Goal: Obtain resource: Download file/media

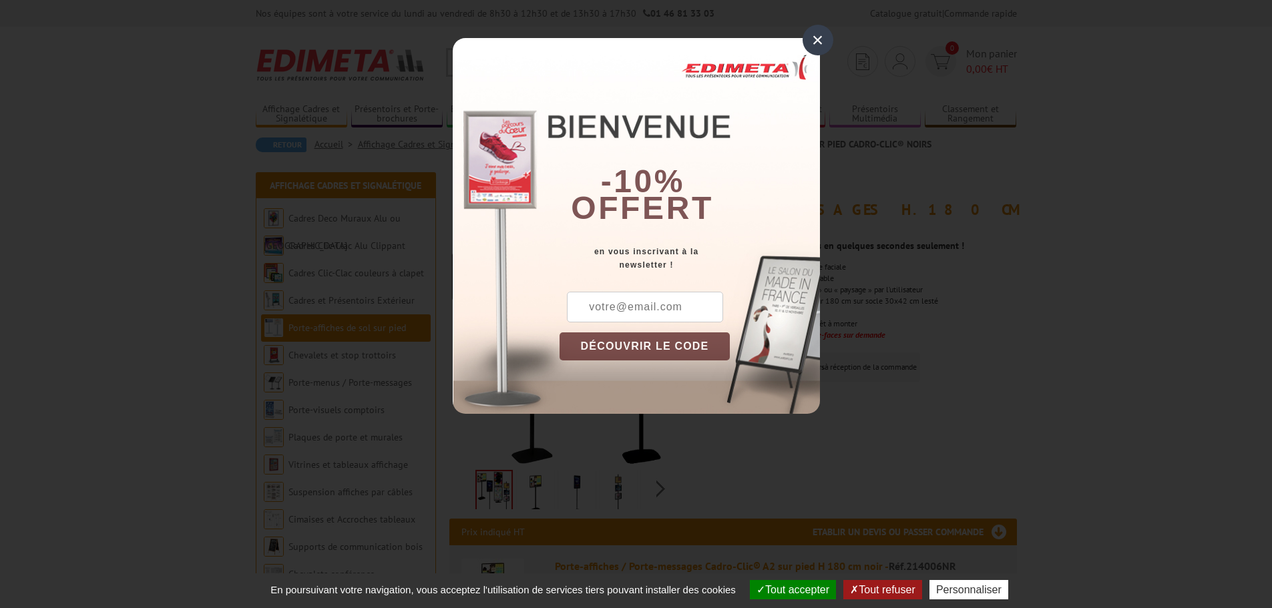
click at [815, 44] on div "×" at bounding box center [818, 40] width 31 height 31
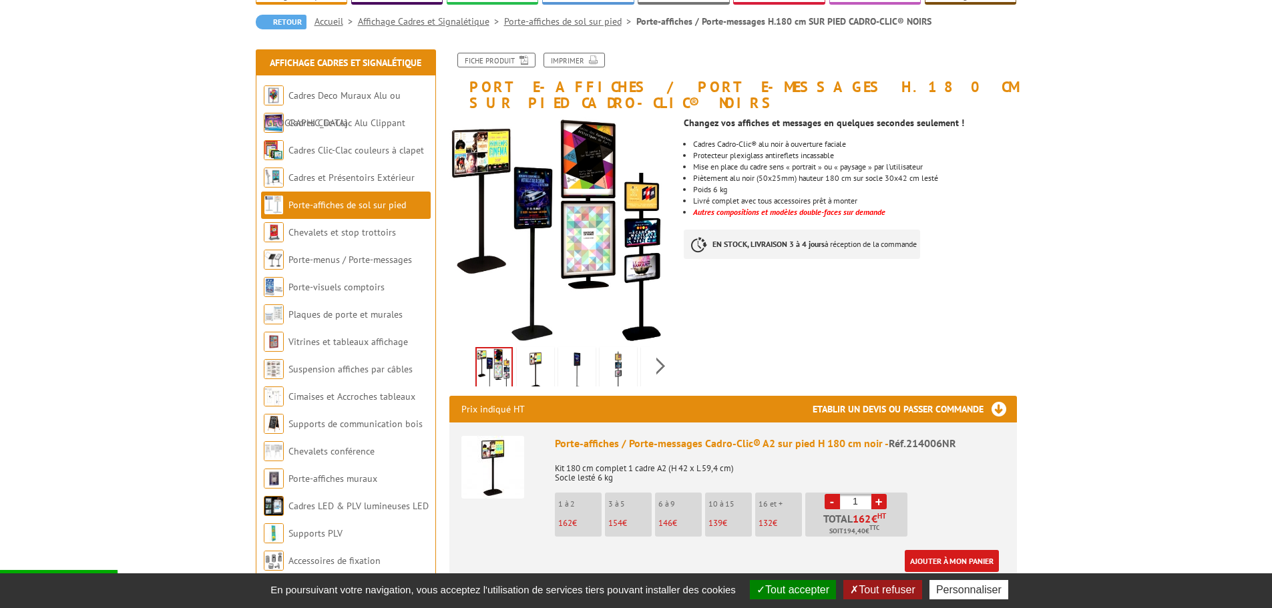
scroll to position [134, 0]
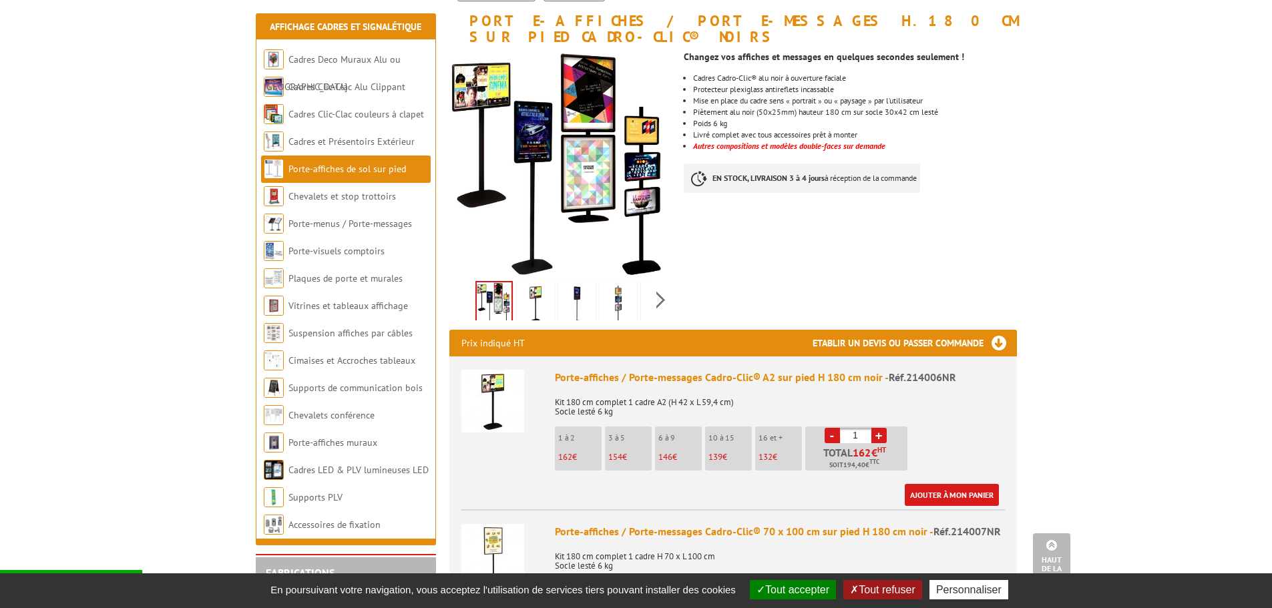
scroll to position [67, 0]
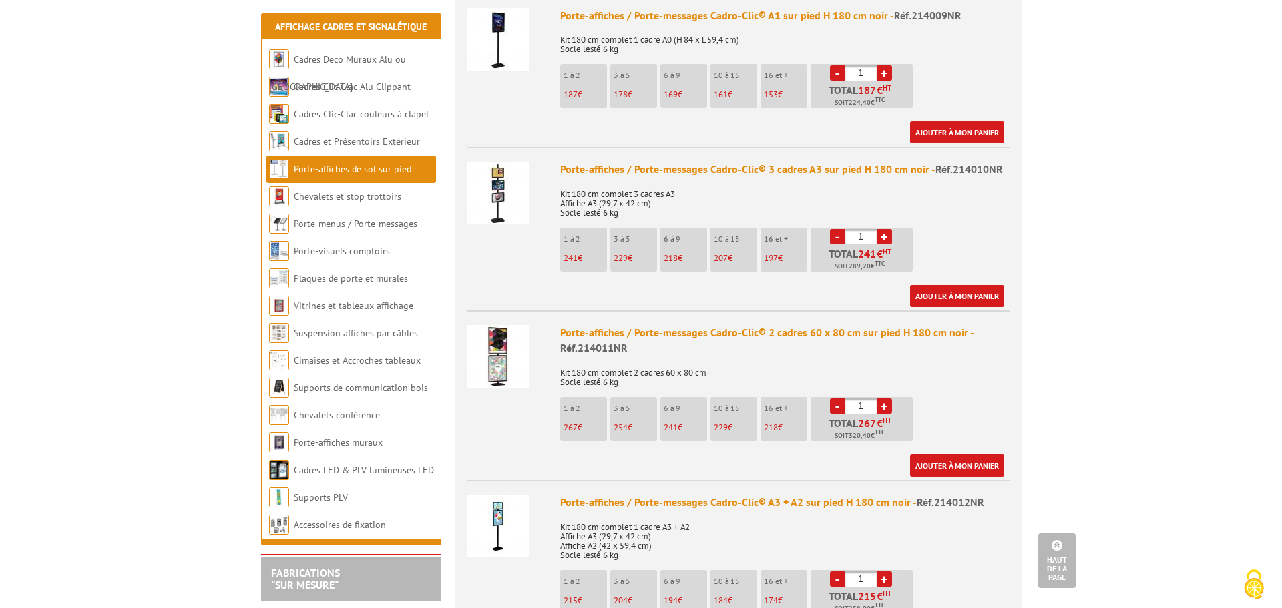
scroll to position [1069, 0]
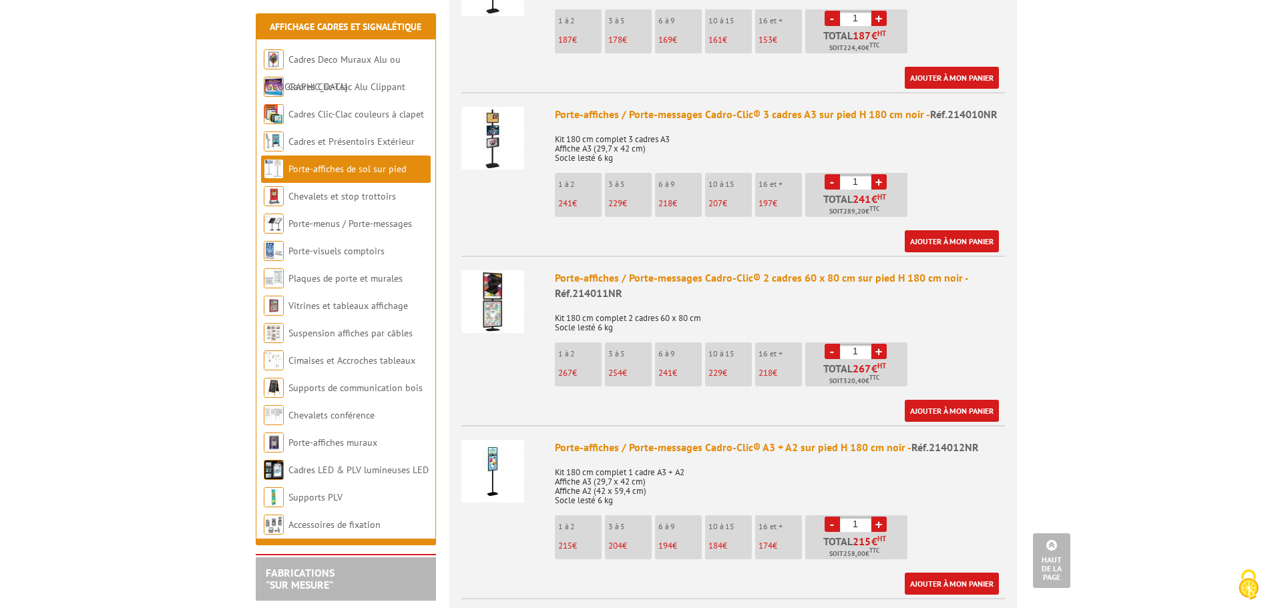
click at [505, 470] on img at bounding box center [492, 471] width 63 height 63
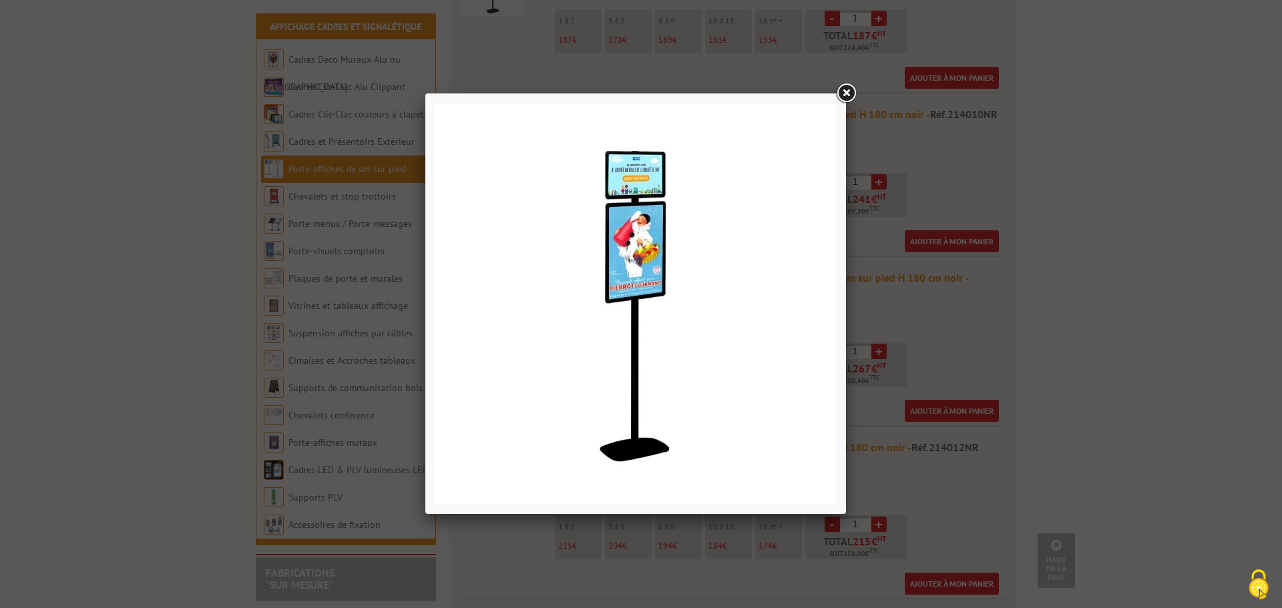
click at [845, 97] on link at bounding box center [846, 93] width 24 height 24
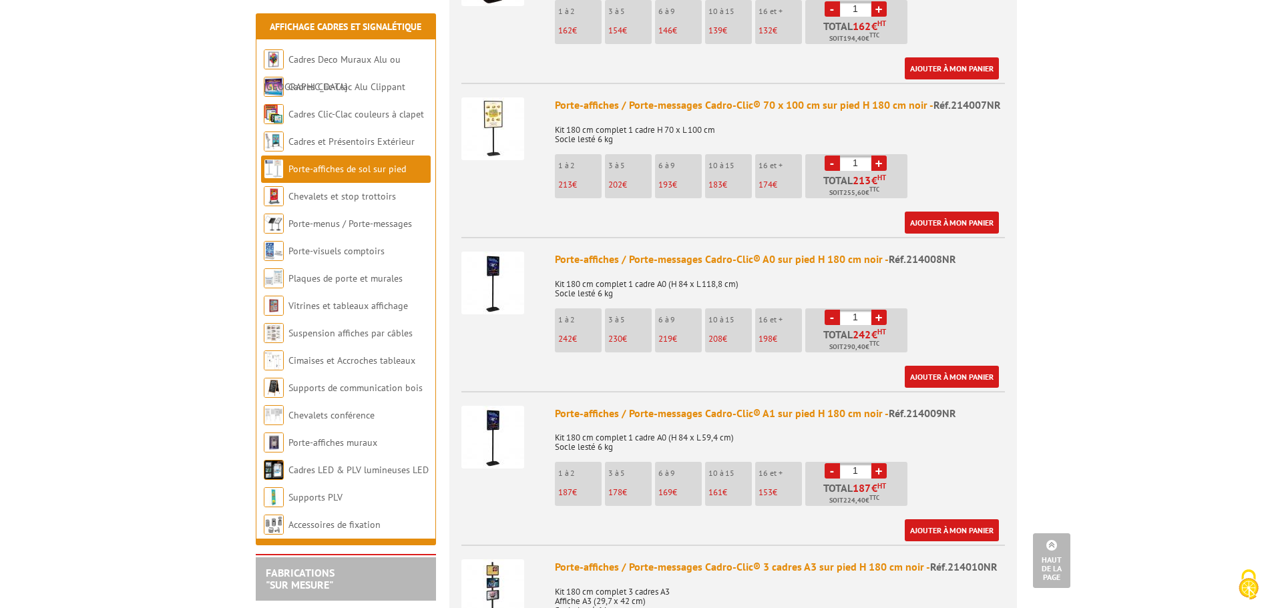
scroll to position [601, 0]
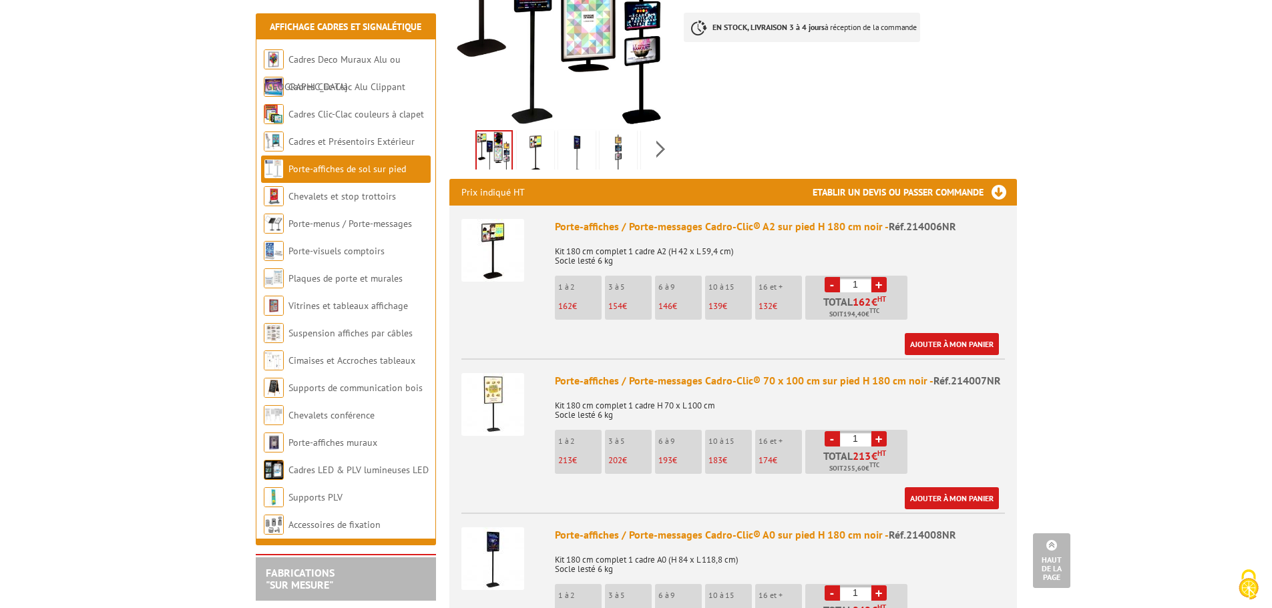
scroll to position [334, 0]
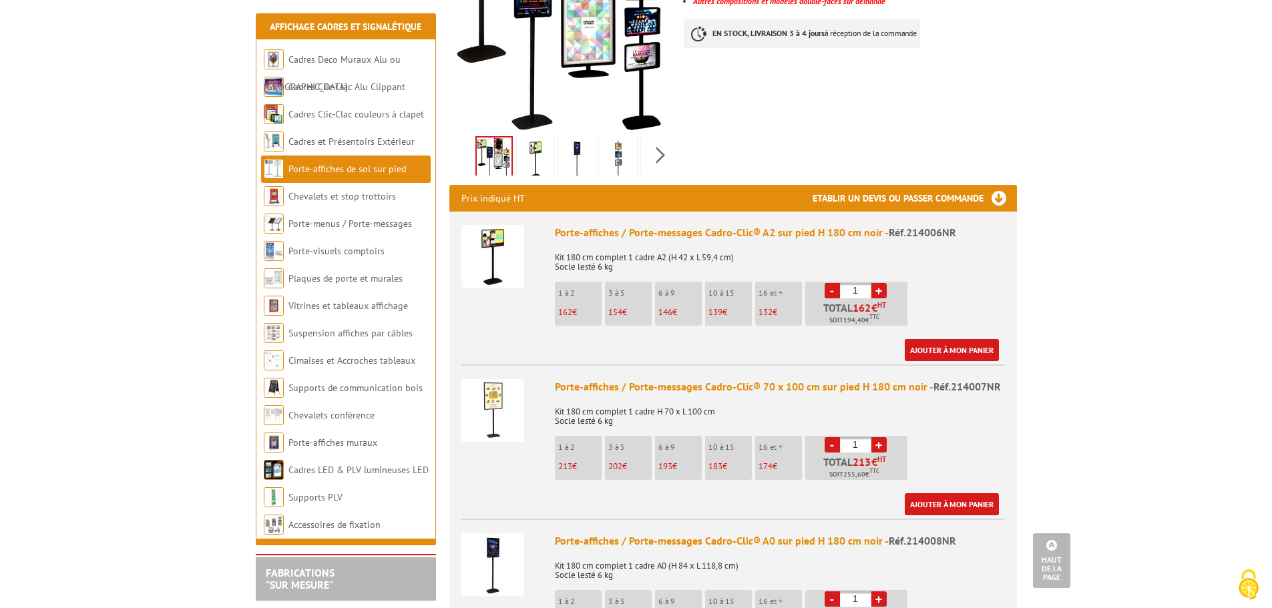
click at [512, 228] on img at bounding box center [492, 256] width 63 height 63
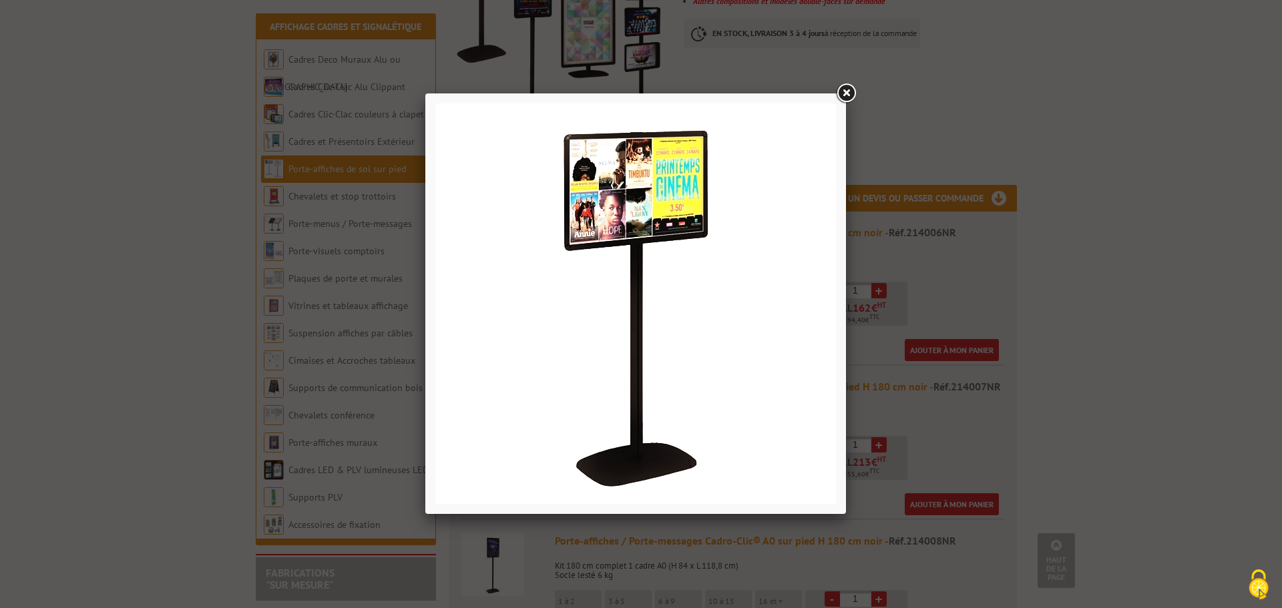
click at [848, 91] on link at bounding box center [846, 93] width 24 height 24
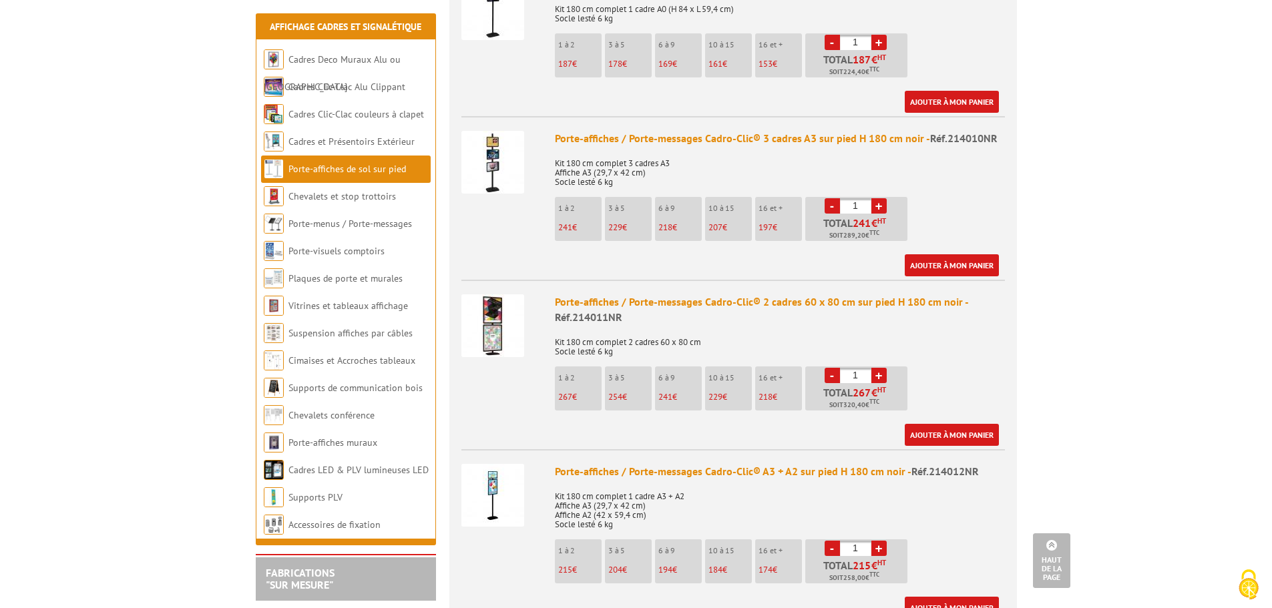
scroll to position [935, 0]
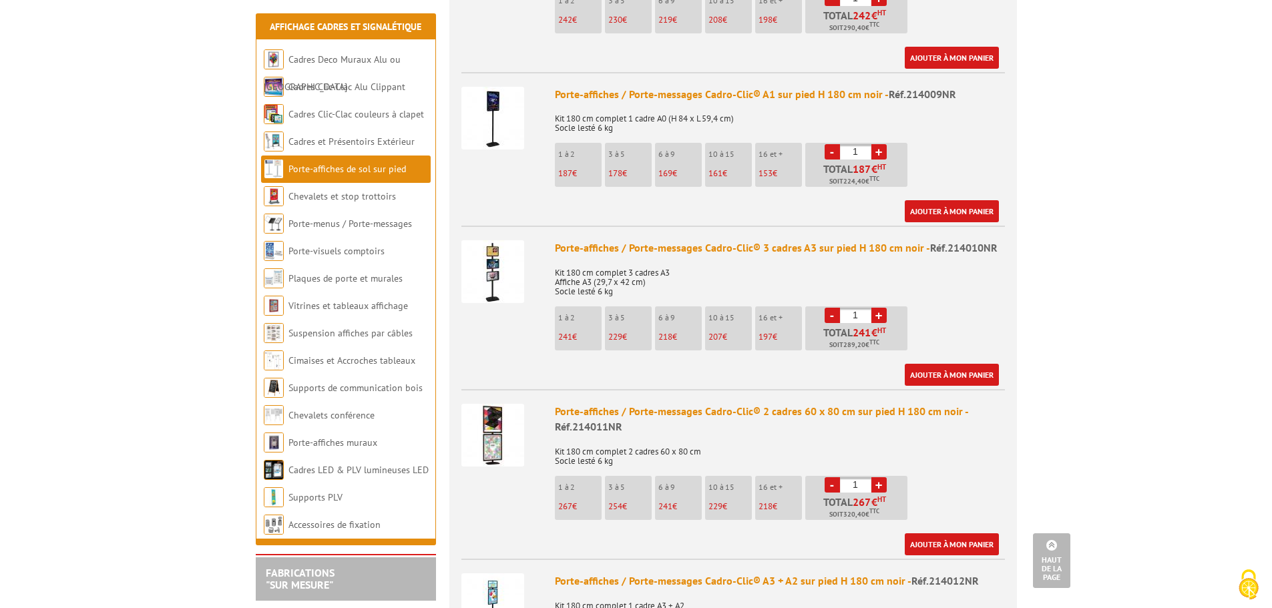
click at [1088, 357] on body "Nos équipes sont à votre service du lundi au vendredi de 8h30 à 12h30 et de 13h…" at bounding box center [636, 567] width 1272 height 3005
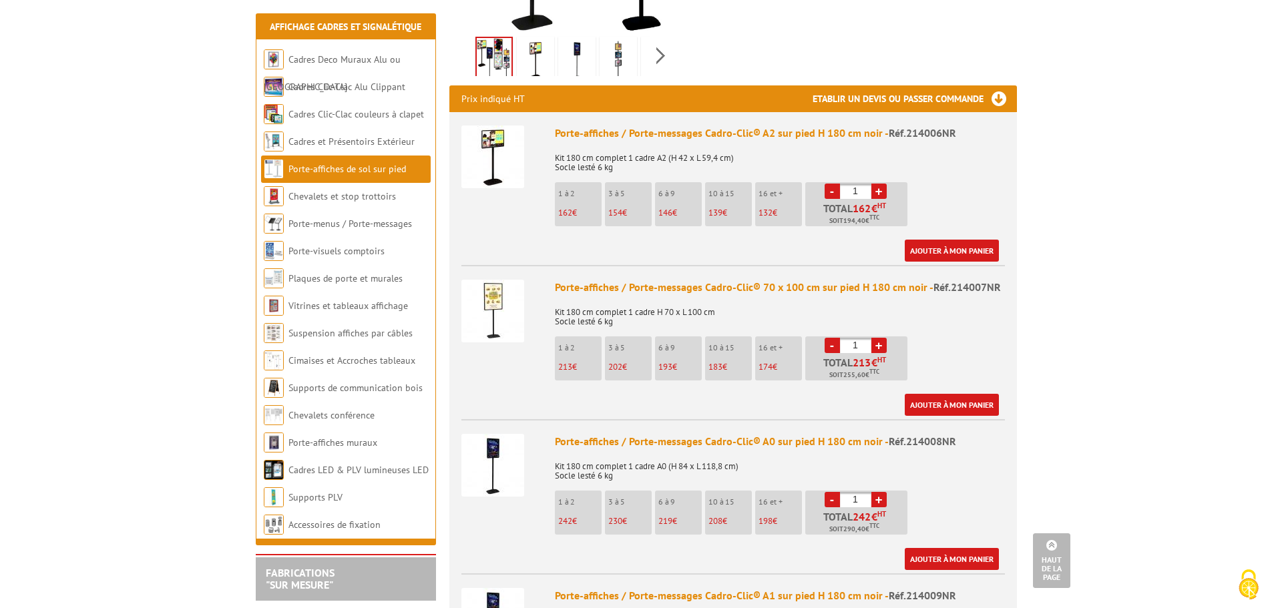
scroll to position [534, 0]
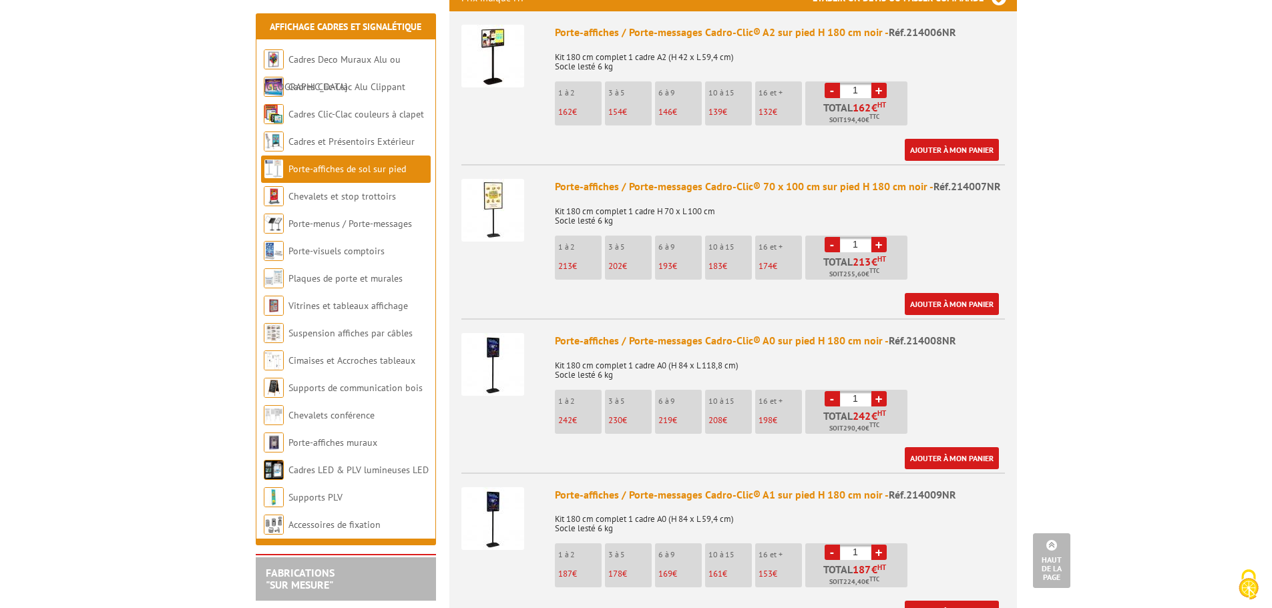
click at [508, 351] on img at bounding box center [492, 364] width 63 height 63
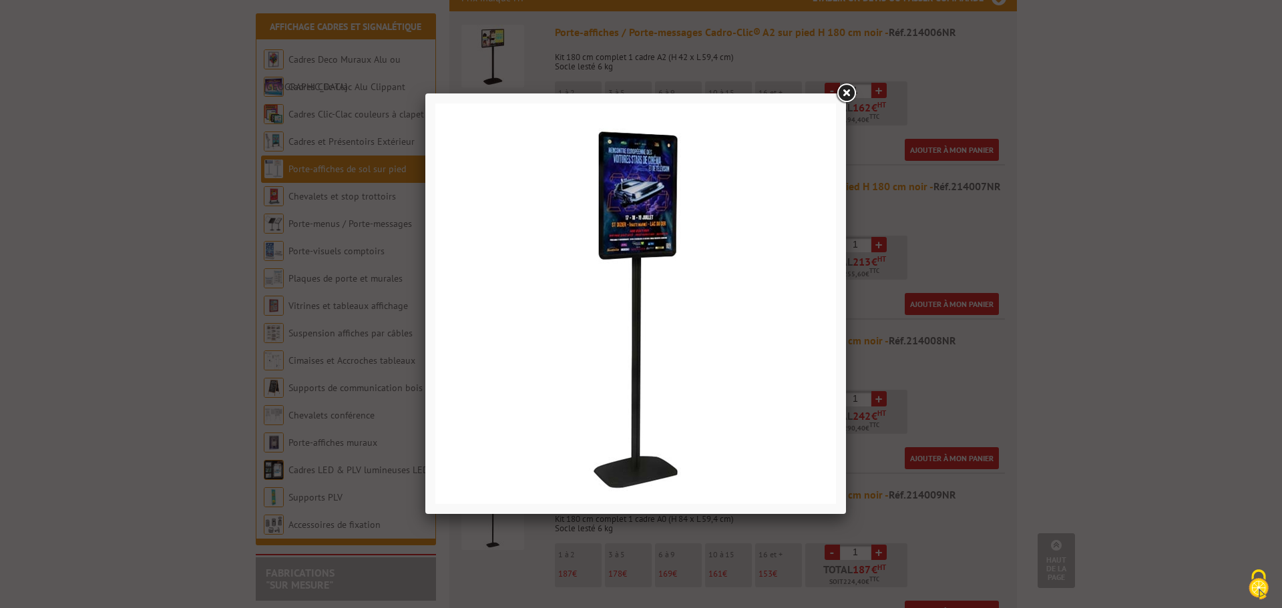
click at [843, 87] on link at bounding box center [846, 93] width 24 height 24
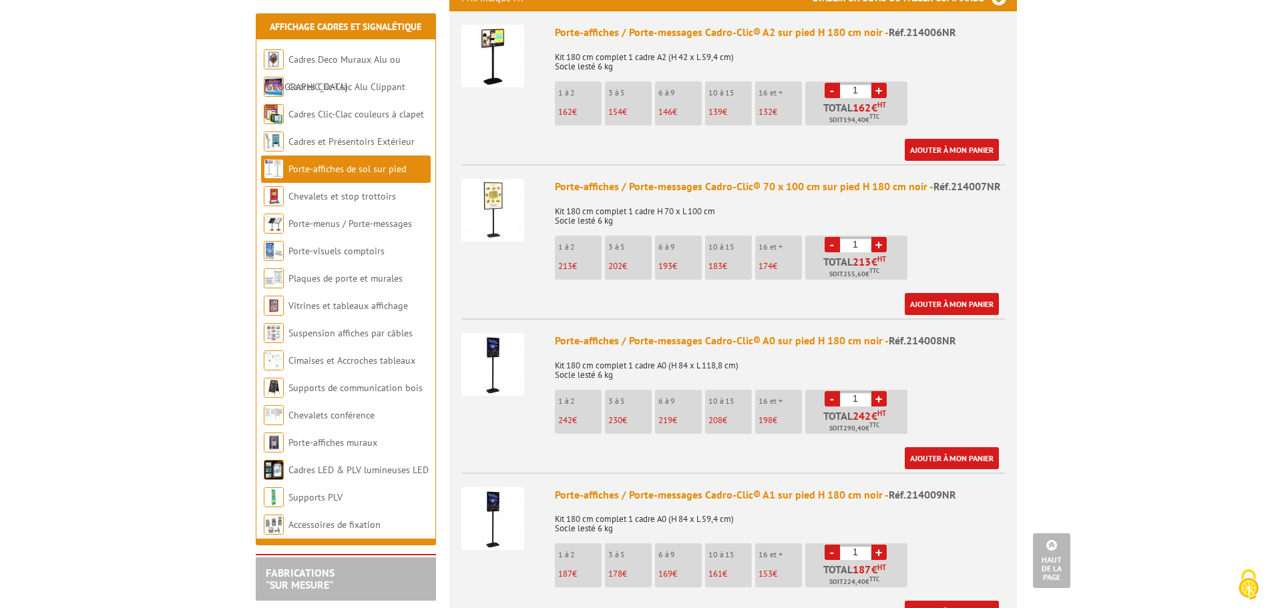
click at [499, 347] on img at bounding box center [492, 364] width 63 height 63
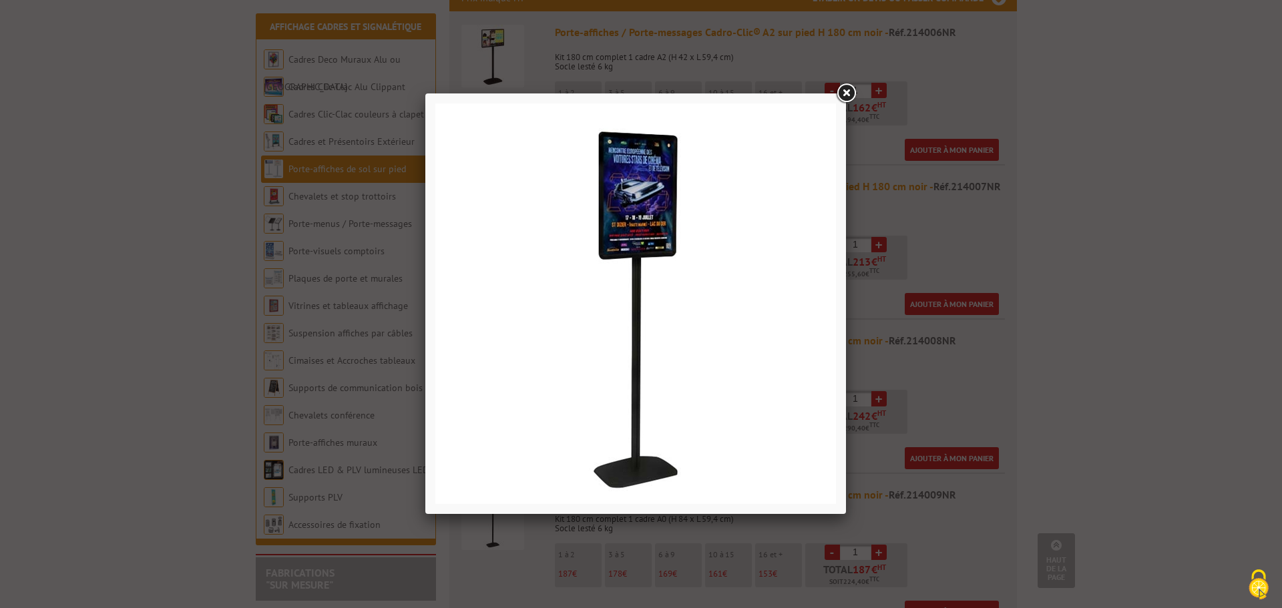
click at [853, 96] on link at bounding box center [846, 93] width 24 height 24
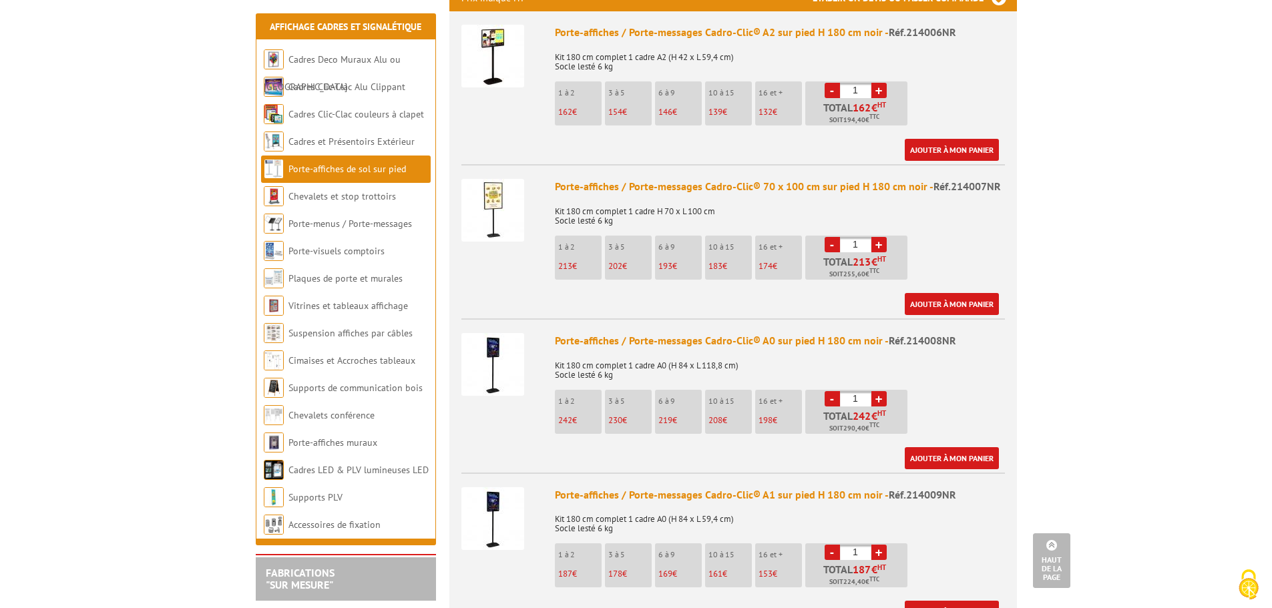
click at [502, 359] on img at bounding box center [492, 364] width 63 height 63
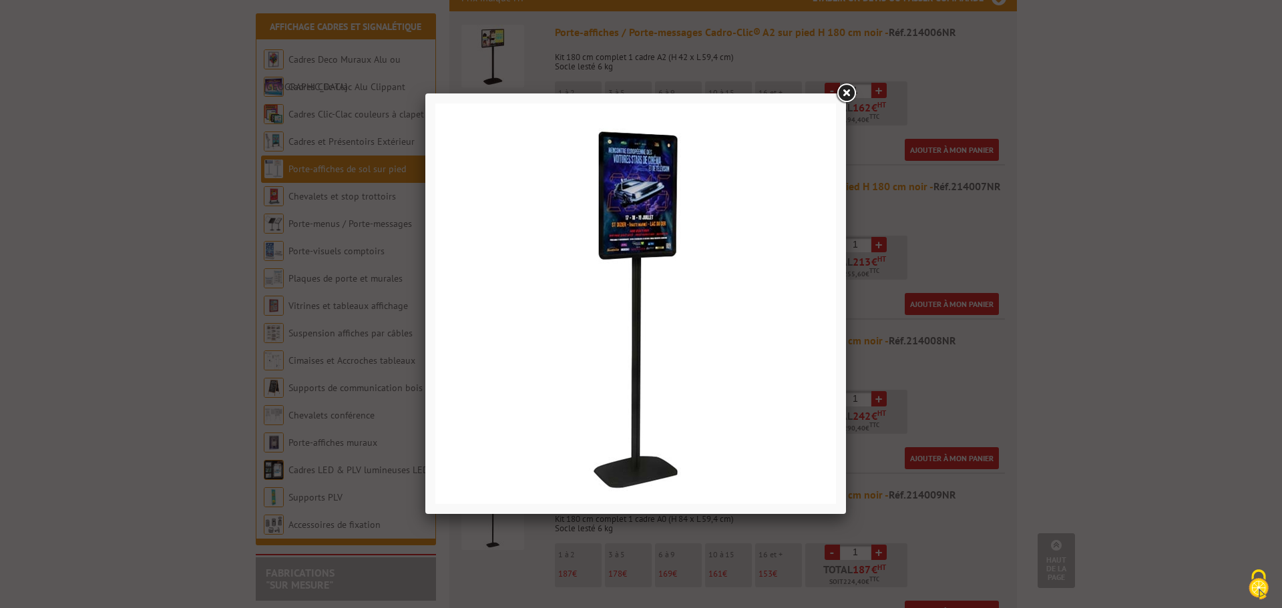
click at [840, 100] on link at bounding box center [846, 93] width 24 height 24
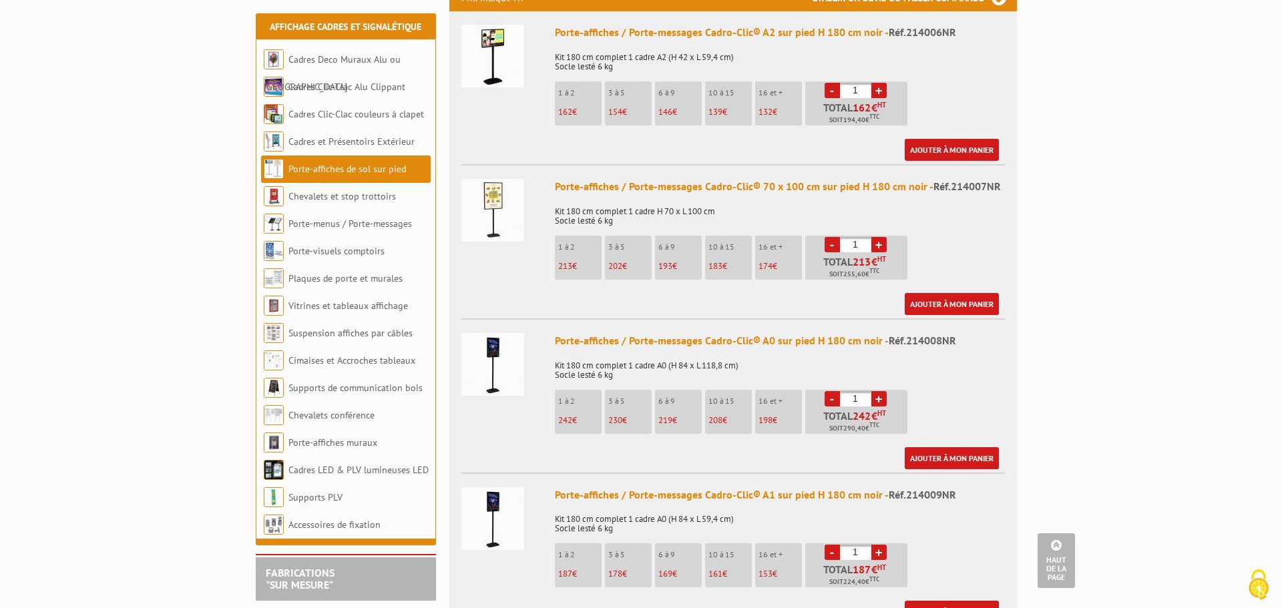
click at [1081, 191] on div at bounding box center [641, 304] width 1282 height 608
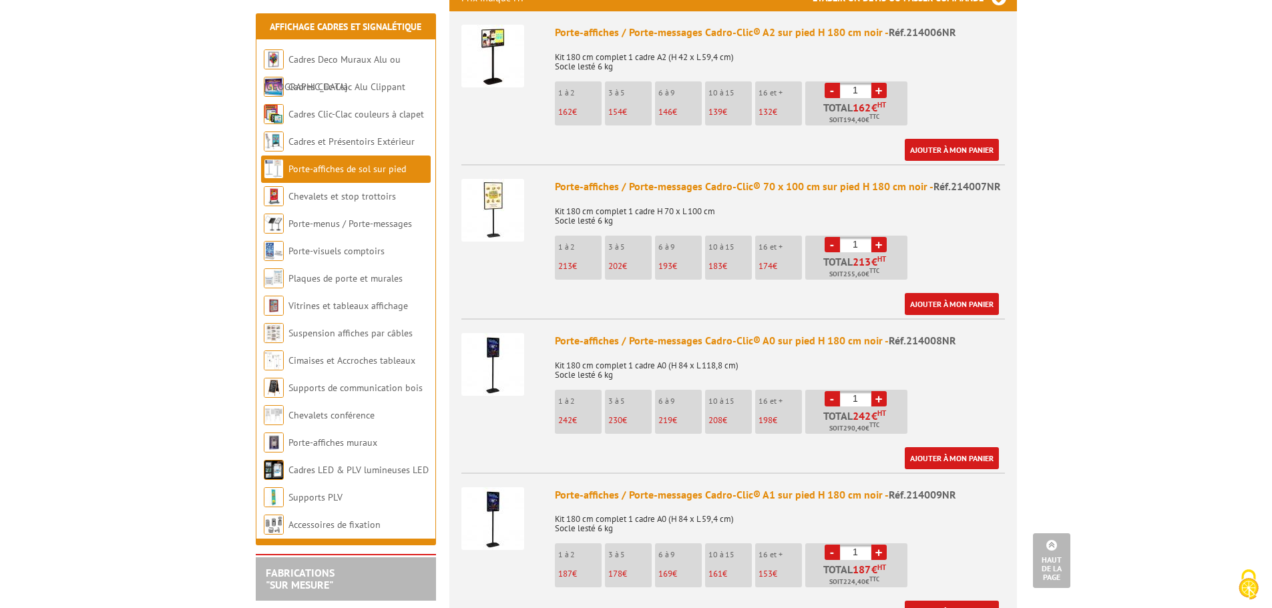
click at [500, 344] on img at bounding box center [492, 364] width 63 height 63
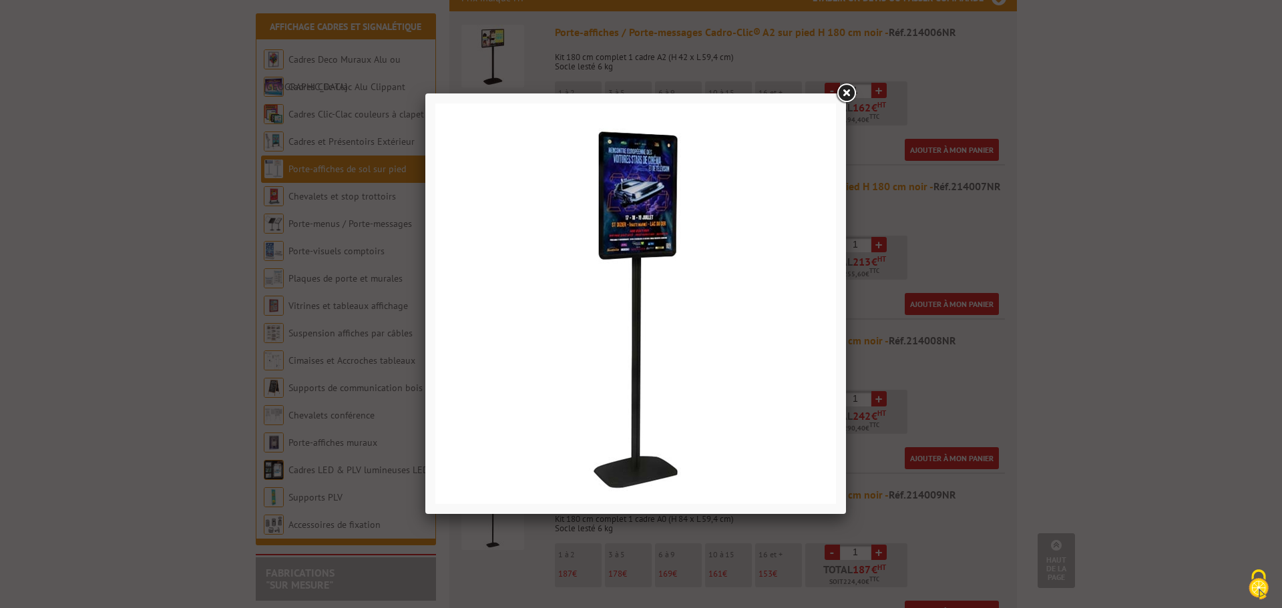
click at [845, 93] on link at bounding box center [846, 93] width 24 height 24
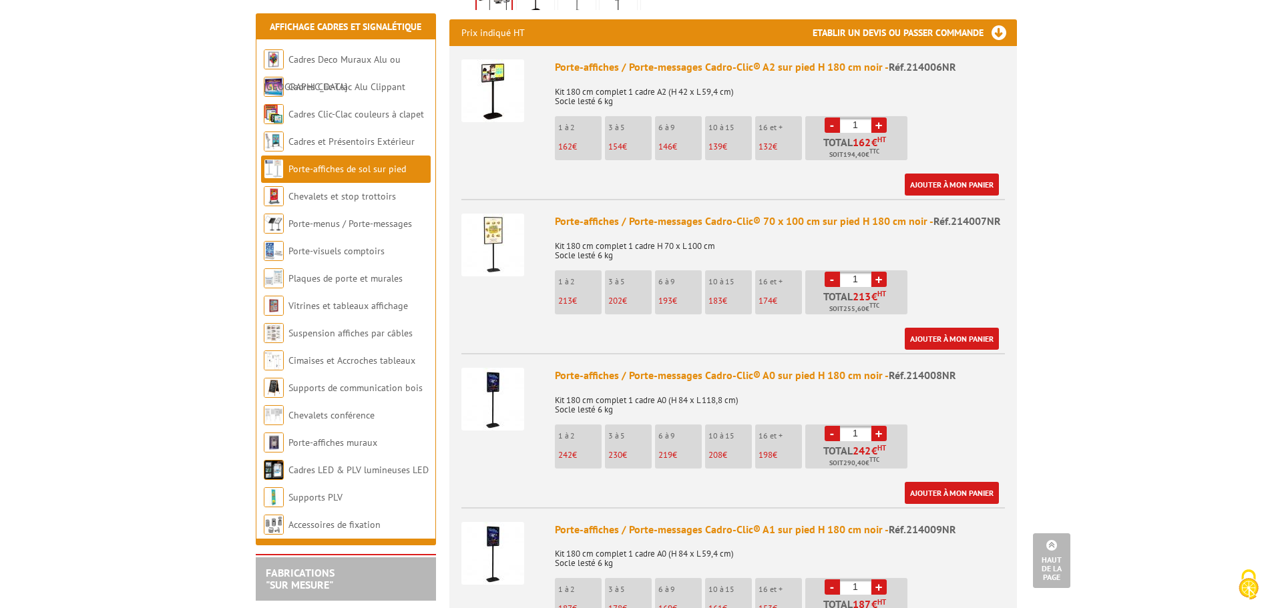
scroll to position [467, 0]
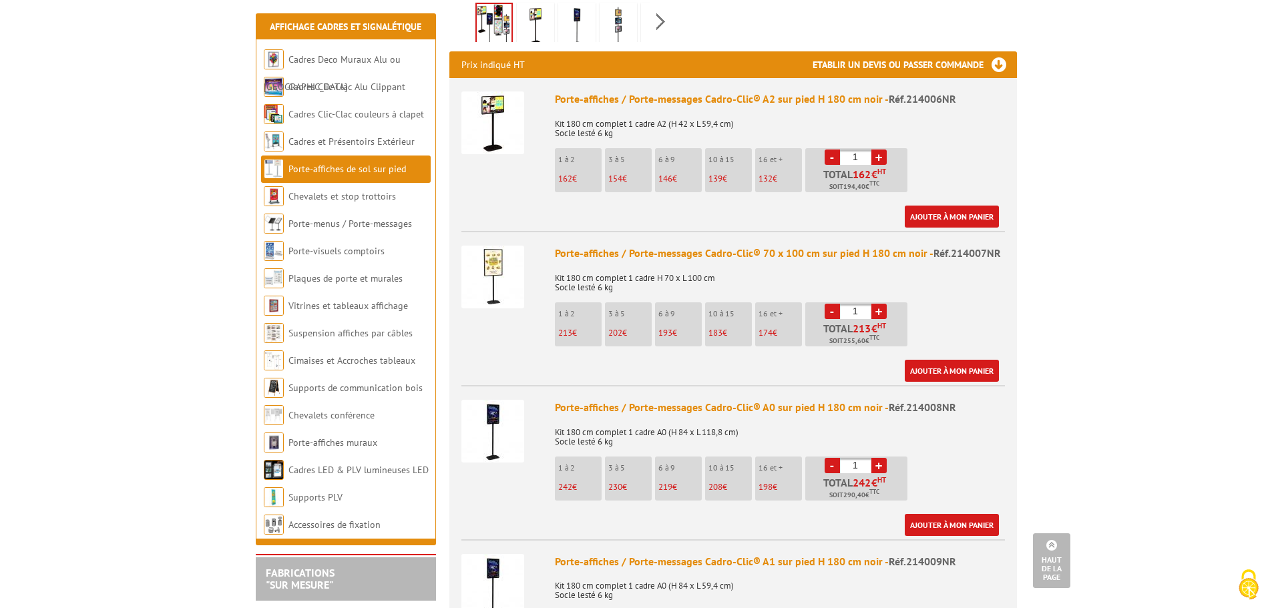
click at [484, 408] on img at bounding box center [492, 431] width 63 height 63
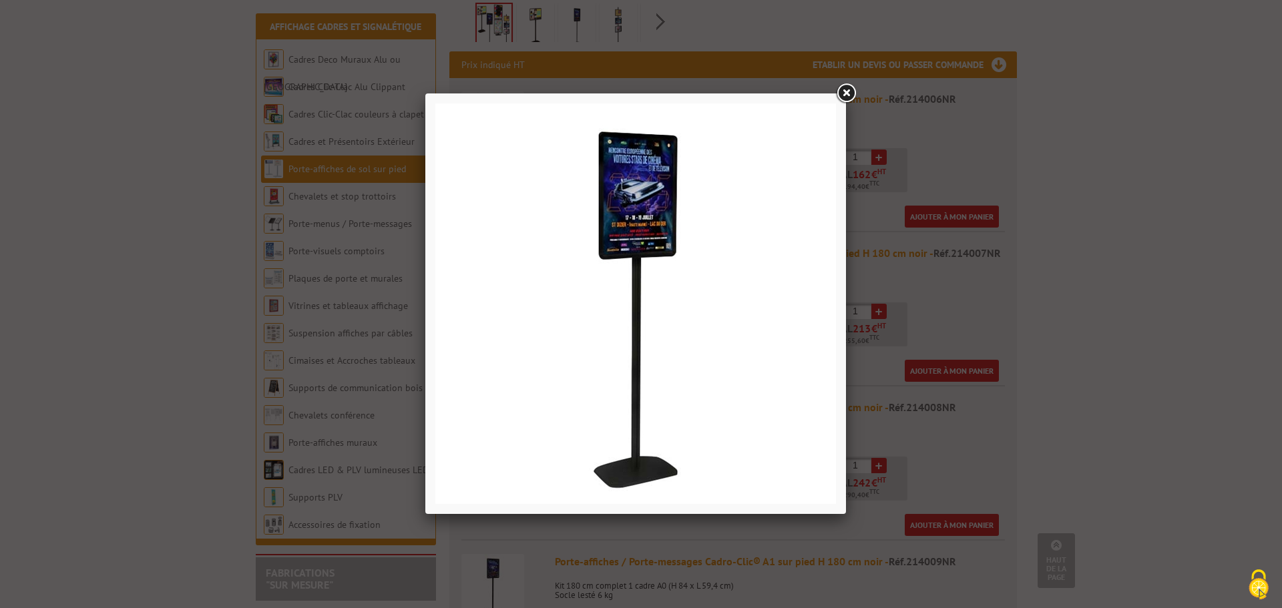
click at [841, 90] on link at bounding box center [846, 93] width 24 height 24
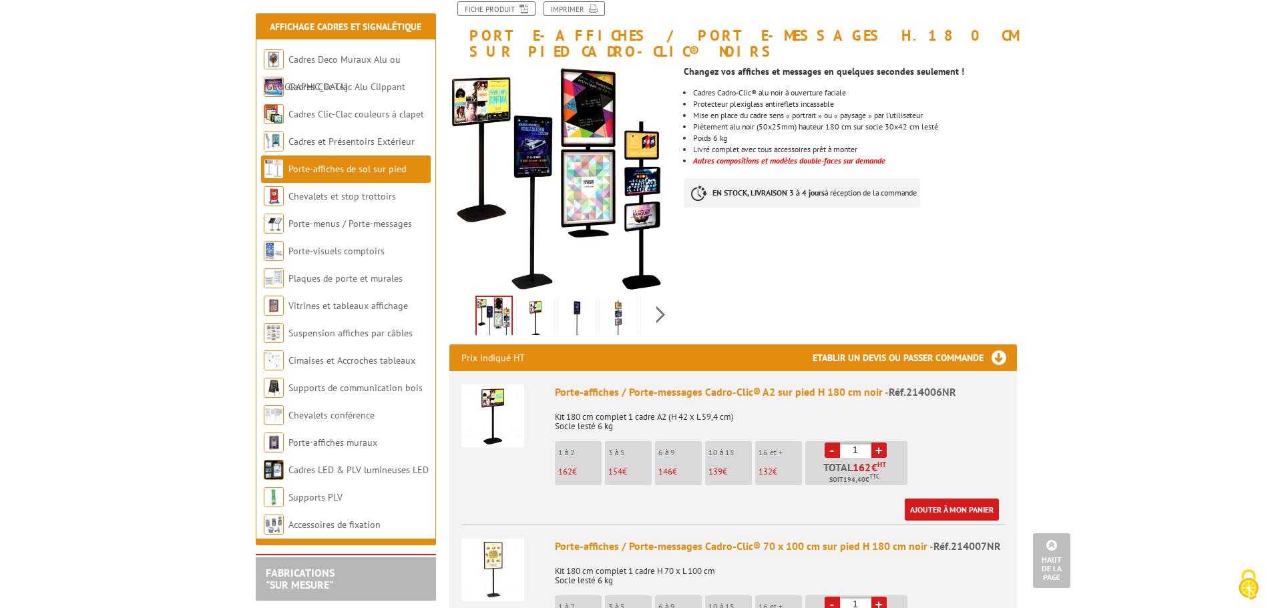
scroll to position [0, 0]
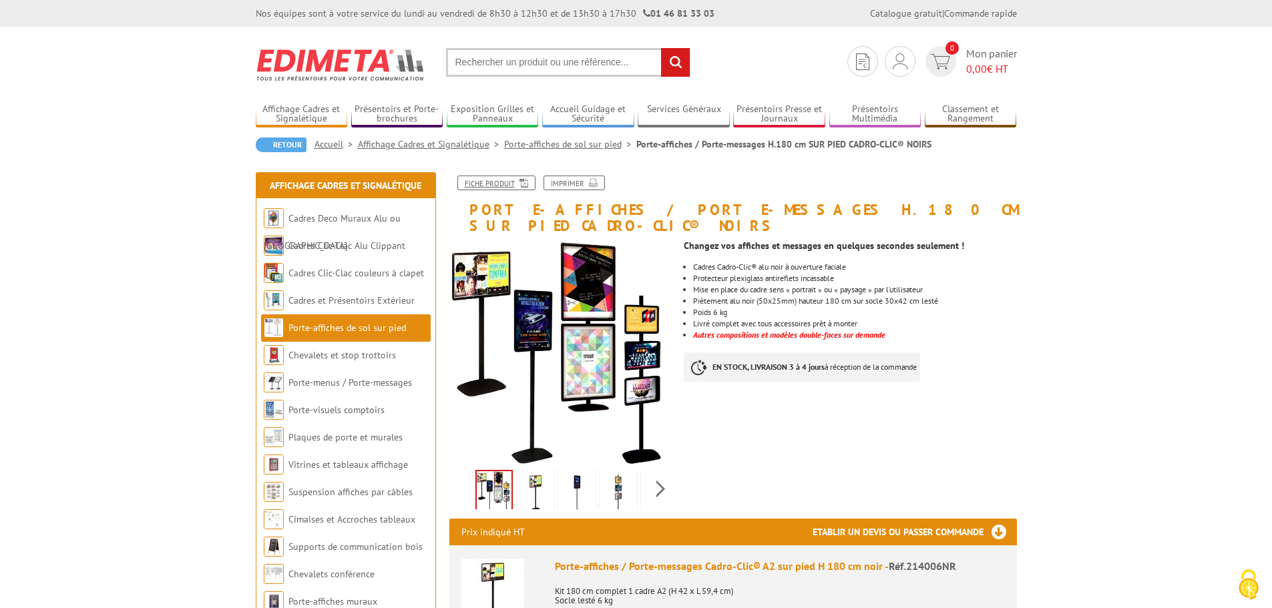
click at [528, 182] on icon at bounding box center [521, 181] width 13 height 11
